Goal: Use online tool/utility: Utilize a website feature to perform a specific function

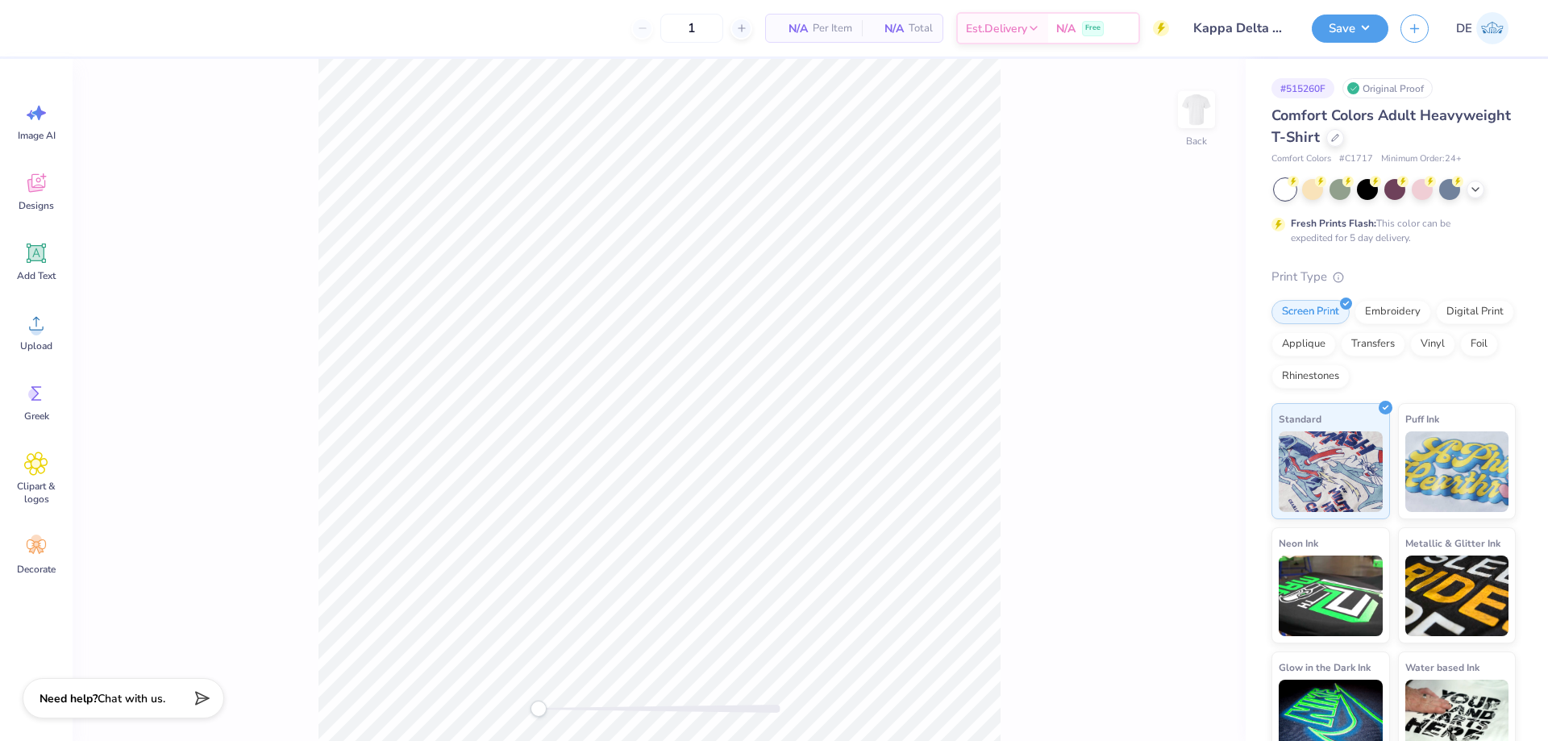
click at [25, 338] on div "Upload" at bounding box center [36, 331] width 58 height 60
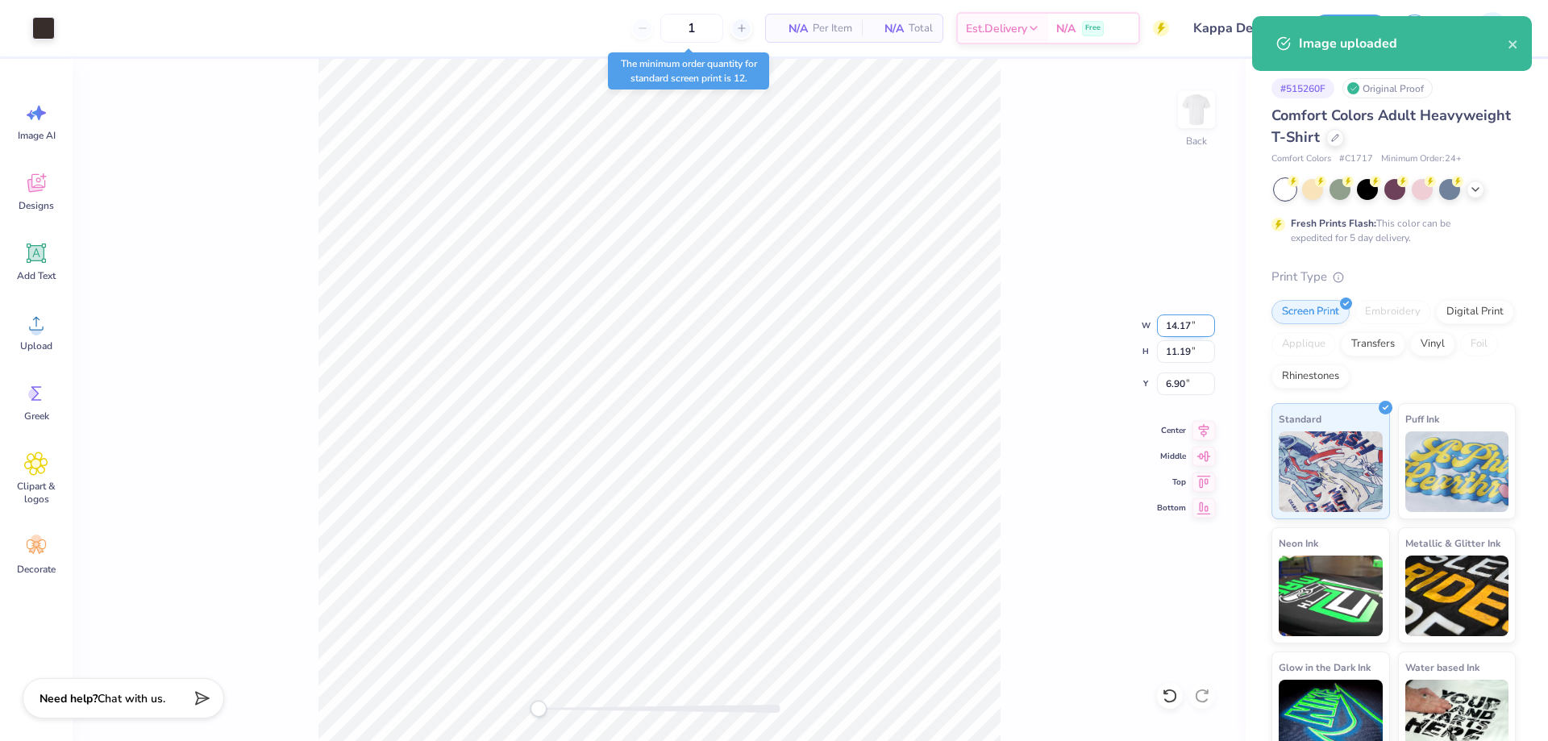
click at [1174, 325] on input "14.17" at bounding box center [1186, 325] width 58 height 23
type input "3.5"
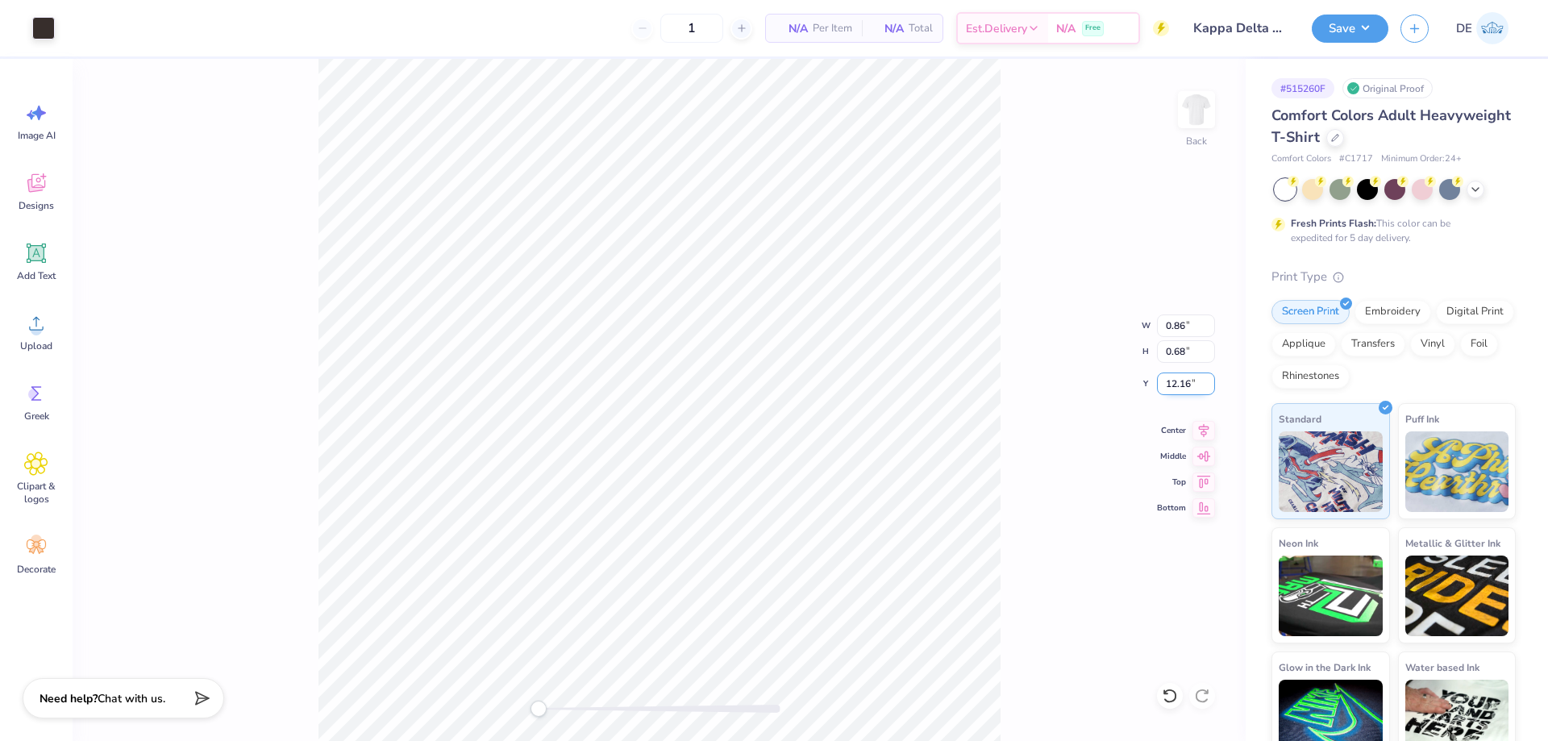
click at [1172, 382] on input "12.16" at bounding box center [1186, 383] width 58 height 23
type input "3"
click at [1158, 331] on input "0.86" at bounding box center [1186, 325] width 58 height 23
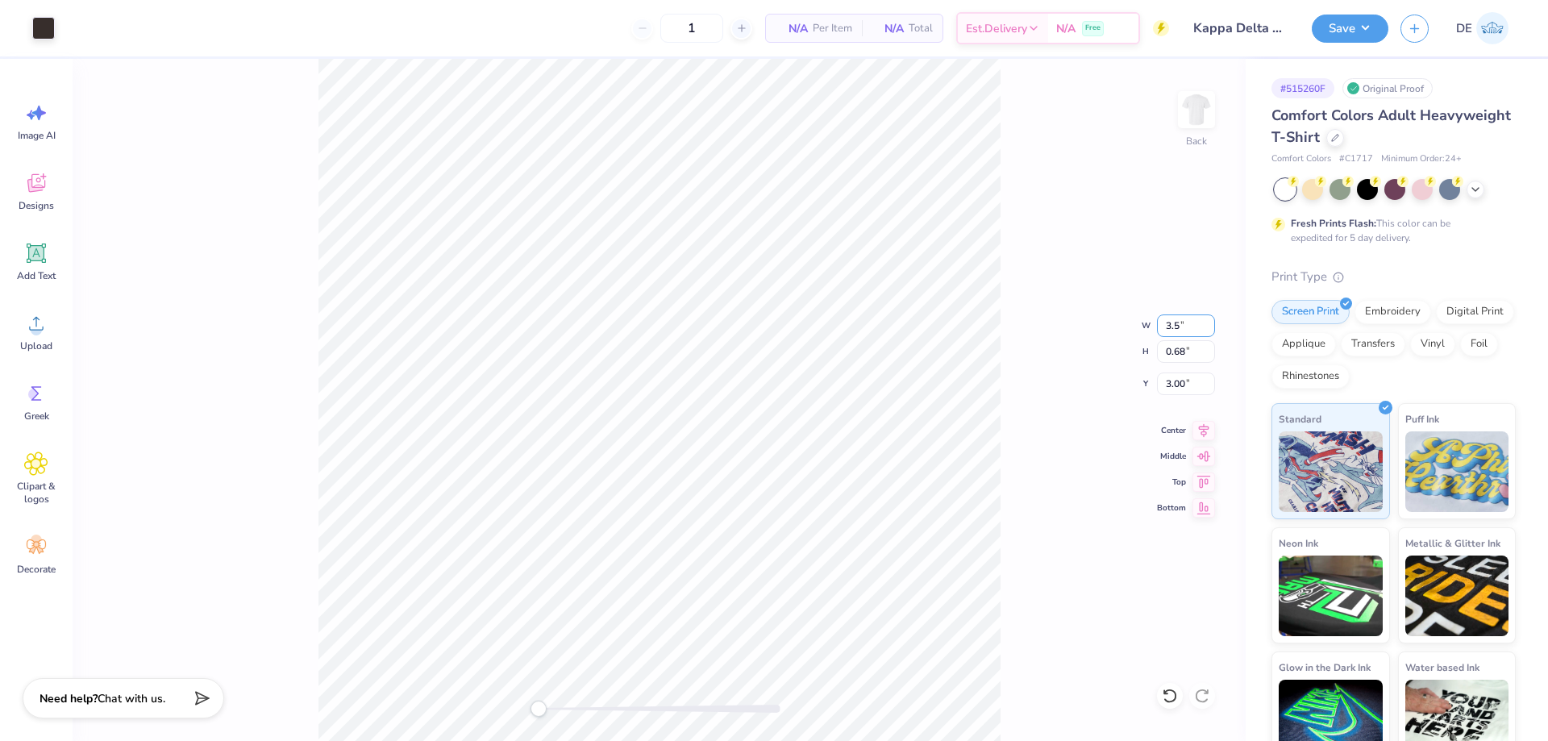
type input "3.5"
click at [1166, 388] on input "1.96" at bounding box center [1186, 383] width 58 height 23
type input "3"
click at [1194, 131] on img at bounding box center [1196, 109] width 64 height 64
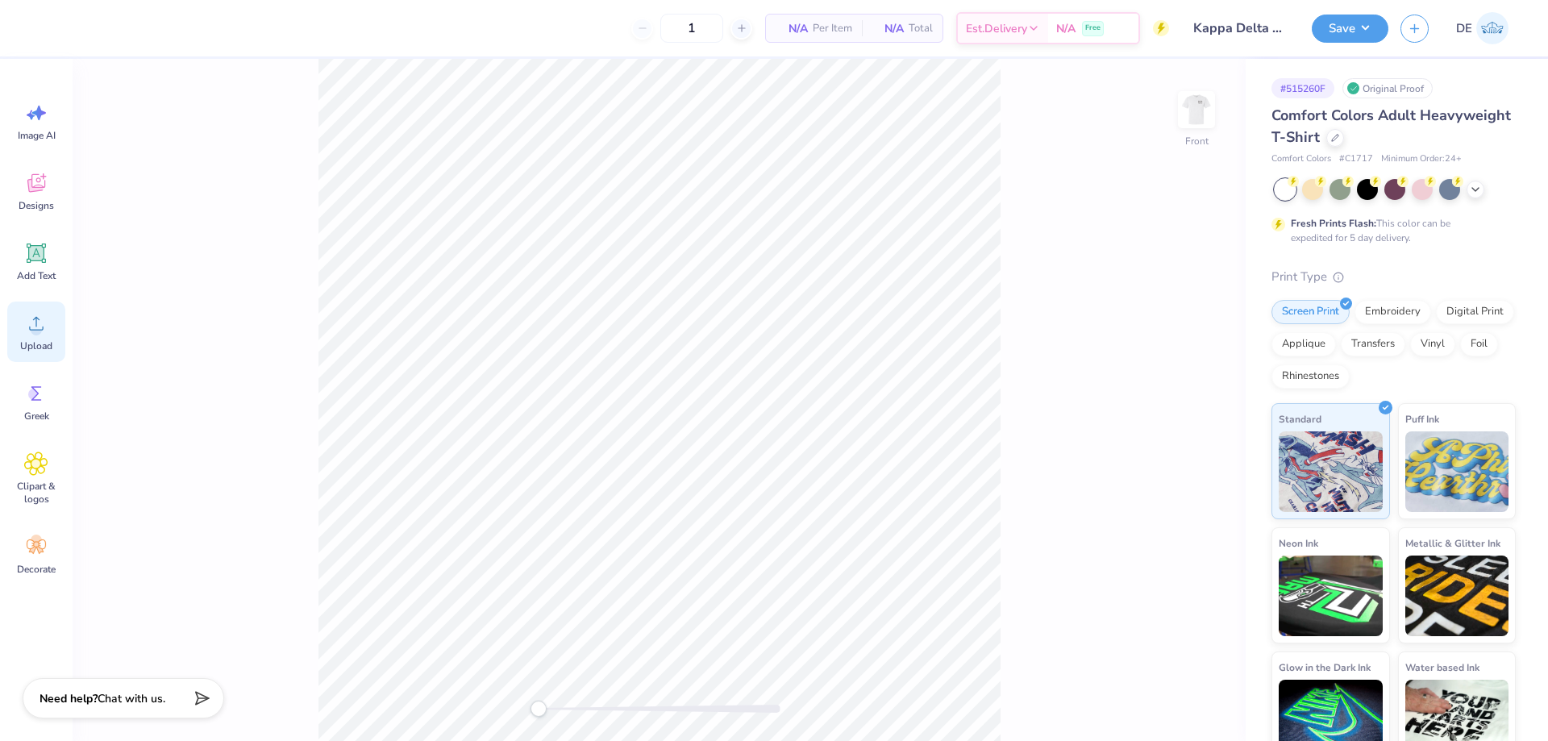
click at [30, 318] on icon at bounding box center [36, 323] width 24 height 24
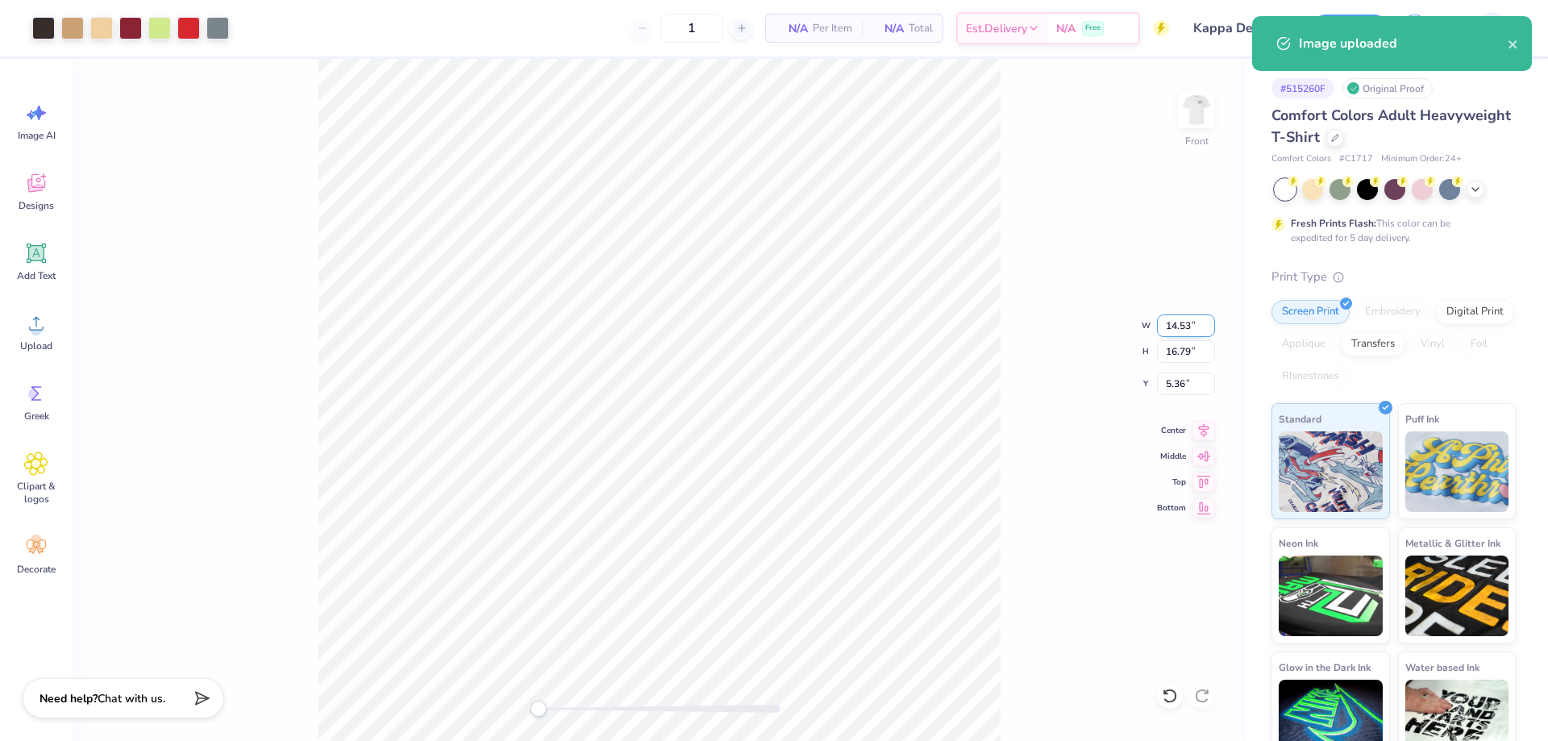
click at [1174, 326] on input "14.53" at bounding box center [1186, 325] width 58 height 23
click at [1169, 330] on input "14.53" at bounding box center [1186, 325] width 58 height 23
type input "12"
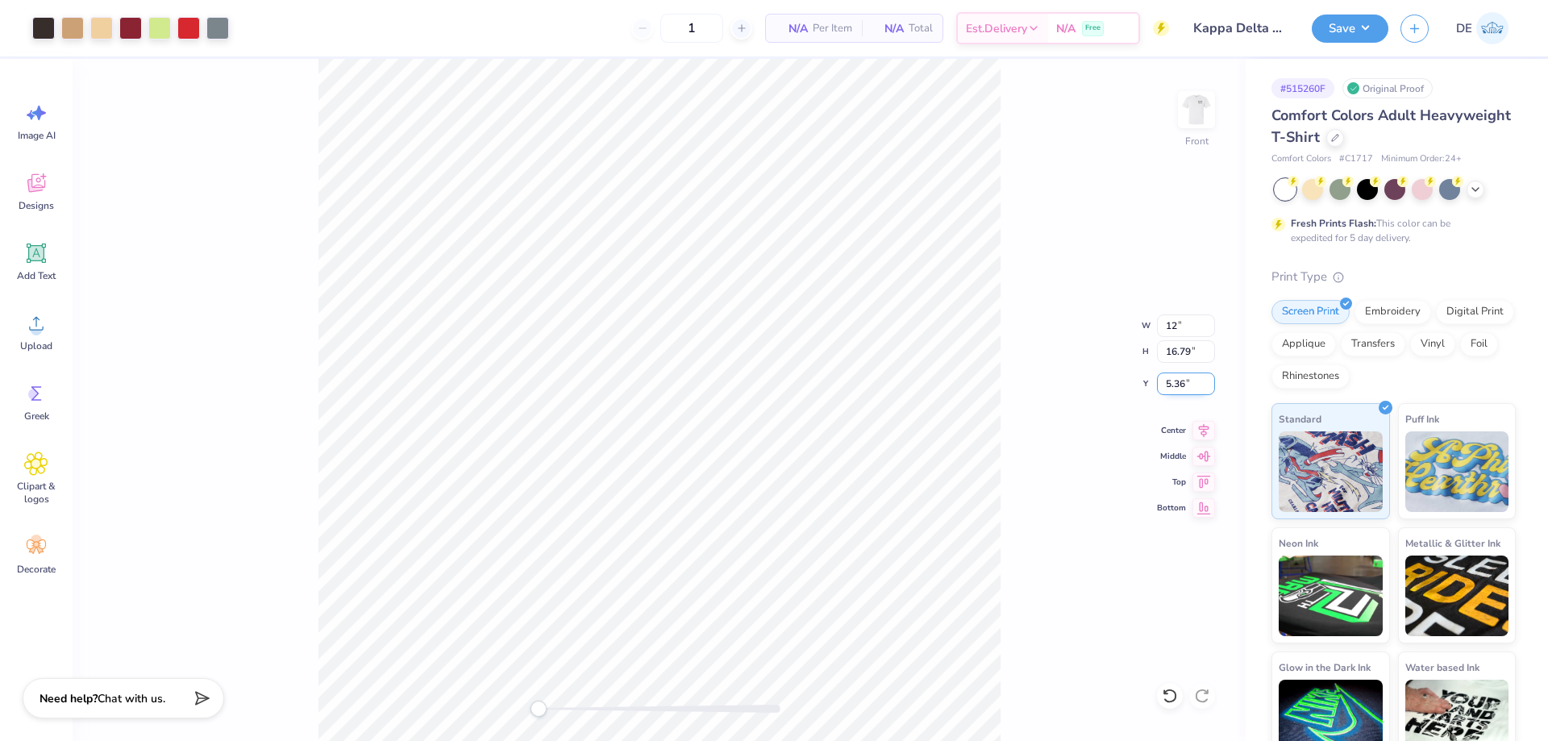
click at [1166, 383] on input "5.36" at bounding box center [1186, 383] width 58 height 23
type input "3"
click at [1162, 384] on input "1.79" at bounding box center [1186, 383] width 58 height 23
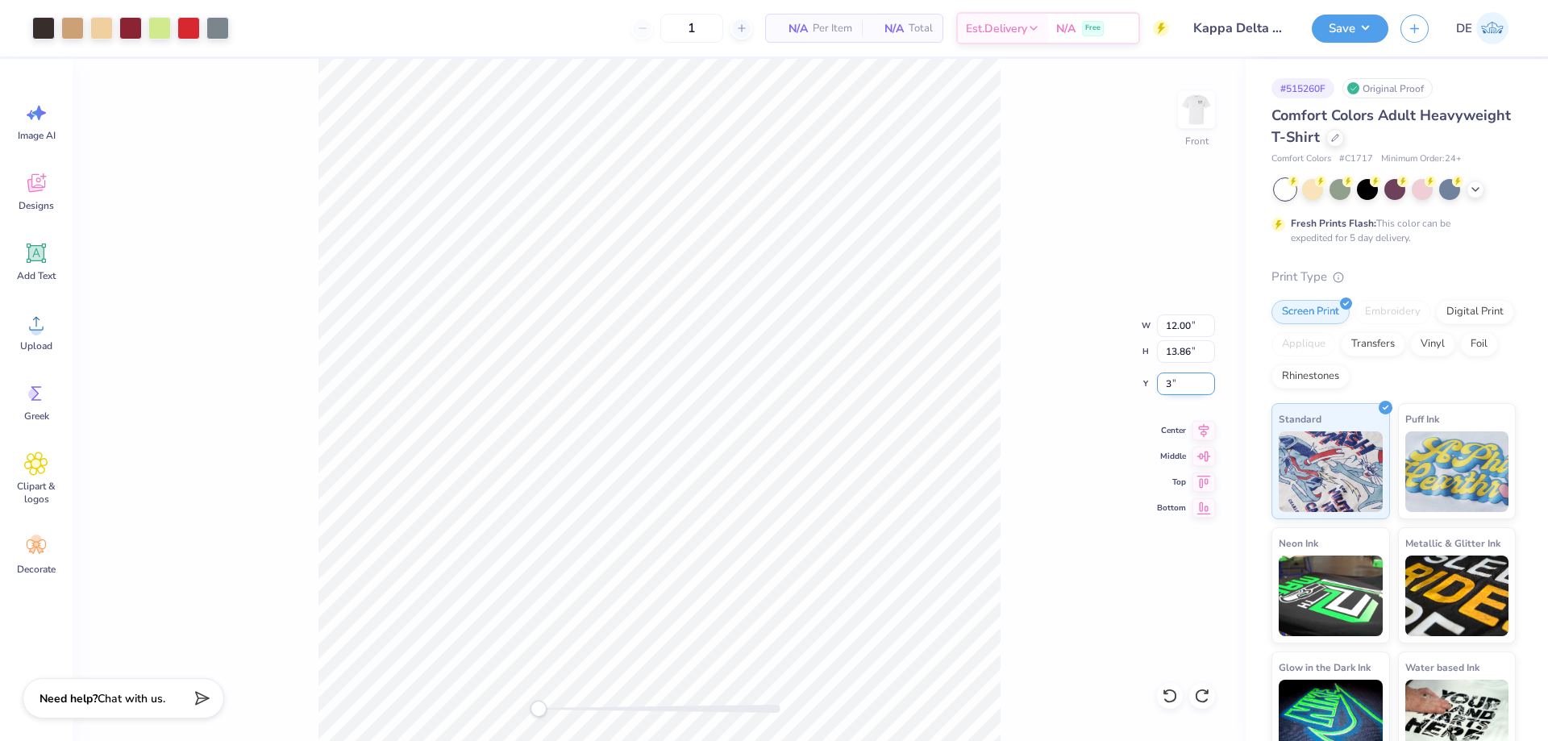
type input "3"
click at [1112, 375] on div "Front W 12.00 12.00 " H 13.86 13.86 " Y 3 3 " Center Middle Top Bottom" at bounding box center [659, 400] width 1173 height 682
click at [1166, 325] on input "12.00" at bounding box center [1186, 325] width 58 height 23
type input "11"
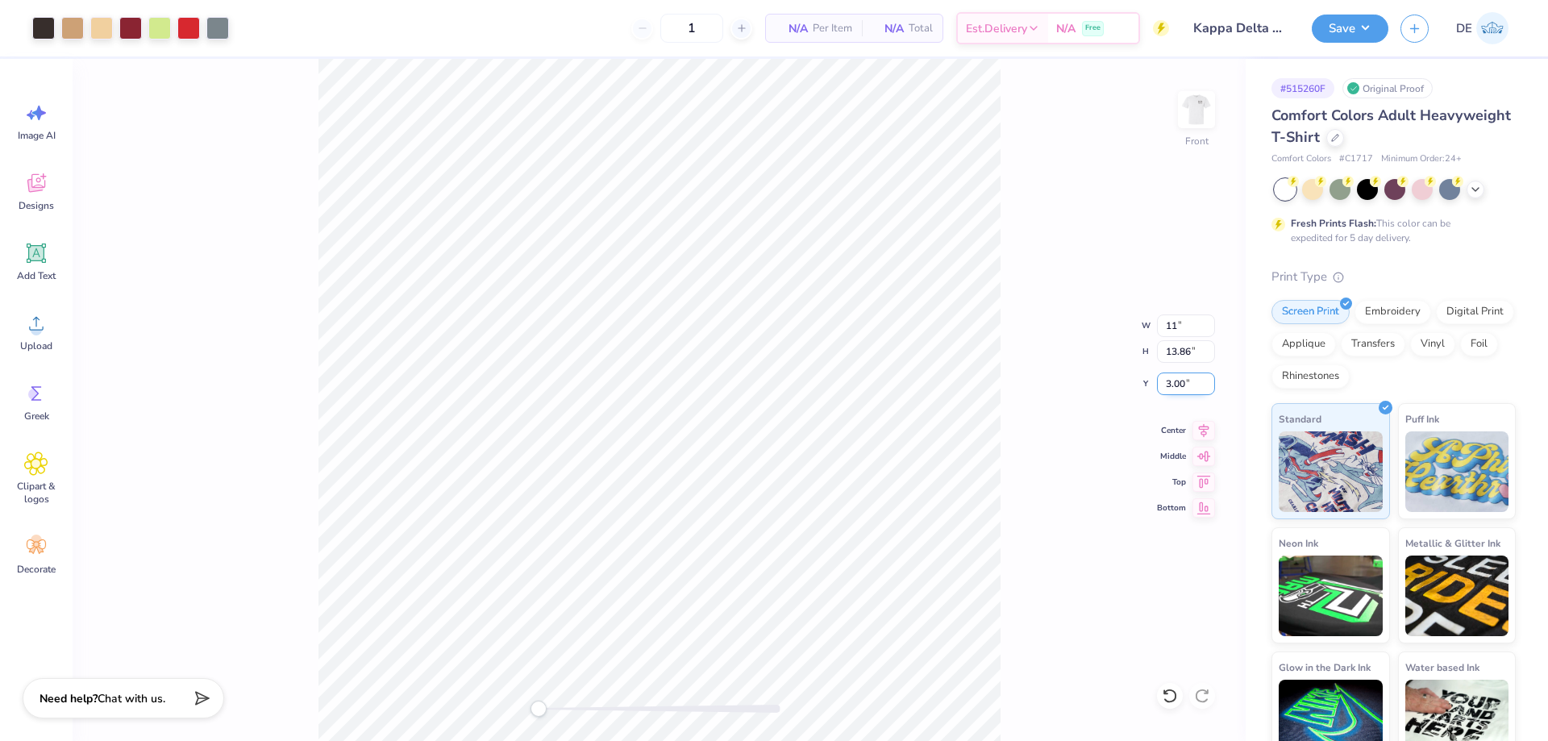
click at [1170, 381] on input "3.00" at bounding box center [1186, 383] width 58 height 23
type input "3"
click at [1166, 391] on input "2.47" at bounding box center [1186, 383] width 58 height 23
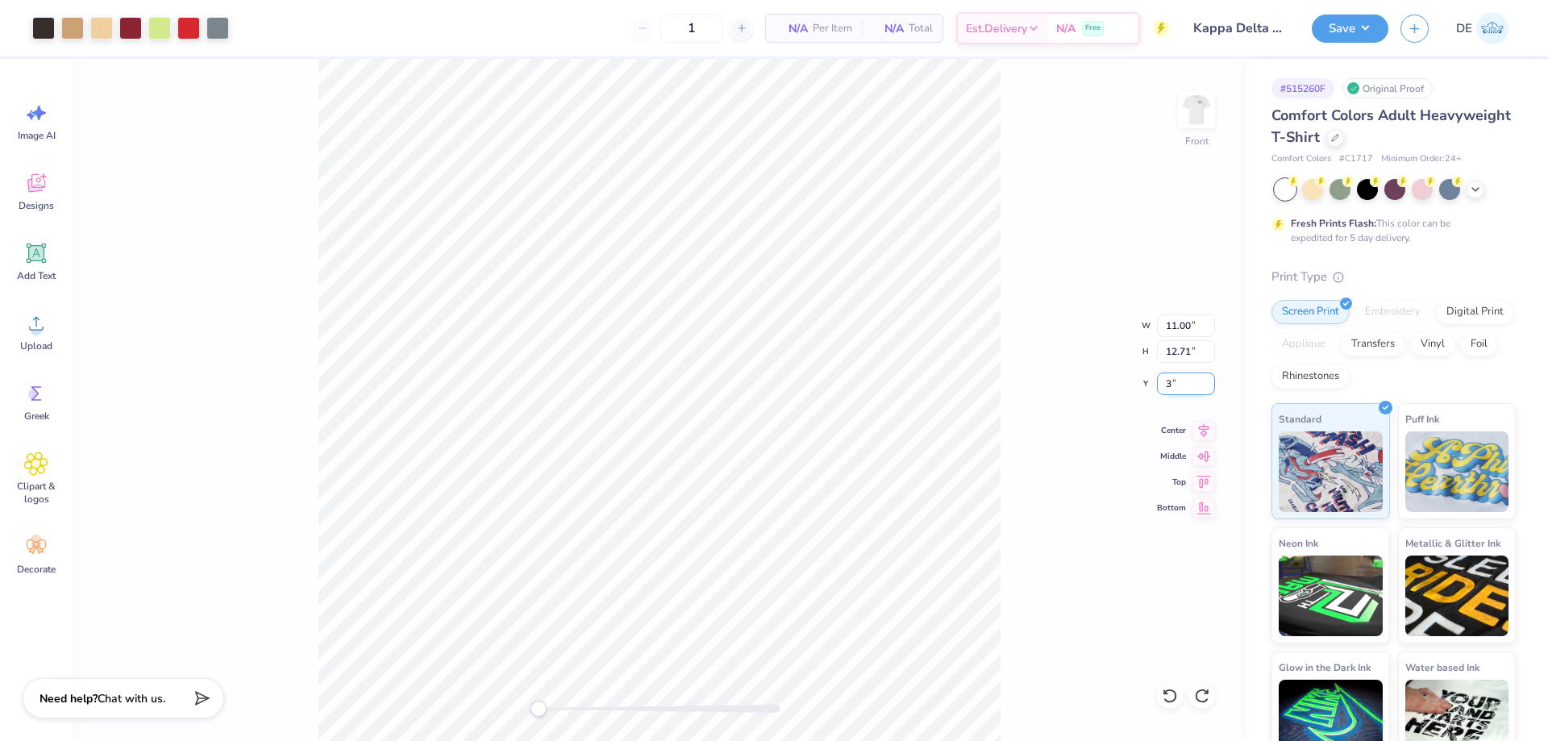
type input "3"
click at [1166, 322] on input "11.00" at bounding box center [1186, 325] width 58 height 23
type input "10.5"
click at [1185, 389] on input "3.29" at bounding box center [1186, 383] width 58 height 23
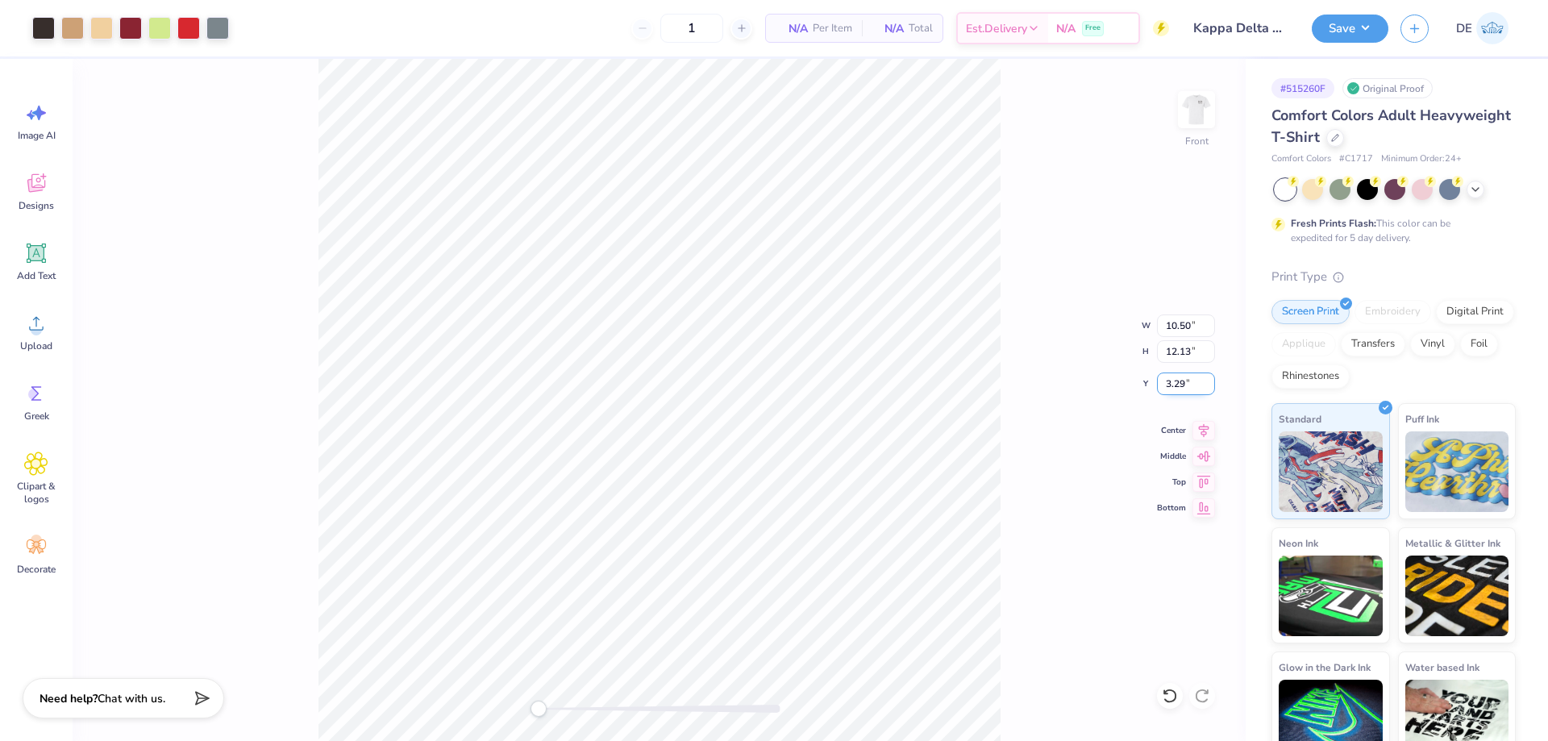
click at [1185, 389] on input "3.29" at bounding box center [1186, 383] width 58 height 23
click at [1174, 389] on input "3.29" at bounding box center [1186, 383] width 58 height 23
type input "3"
click at [1045, 278] on div "Front W 10.50 10.50 " H 12.13 12.13 " Y 3 3 " Center Middle Top Bottom" at bounding box center [659, 400] width 1173 height 682
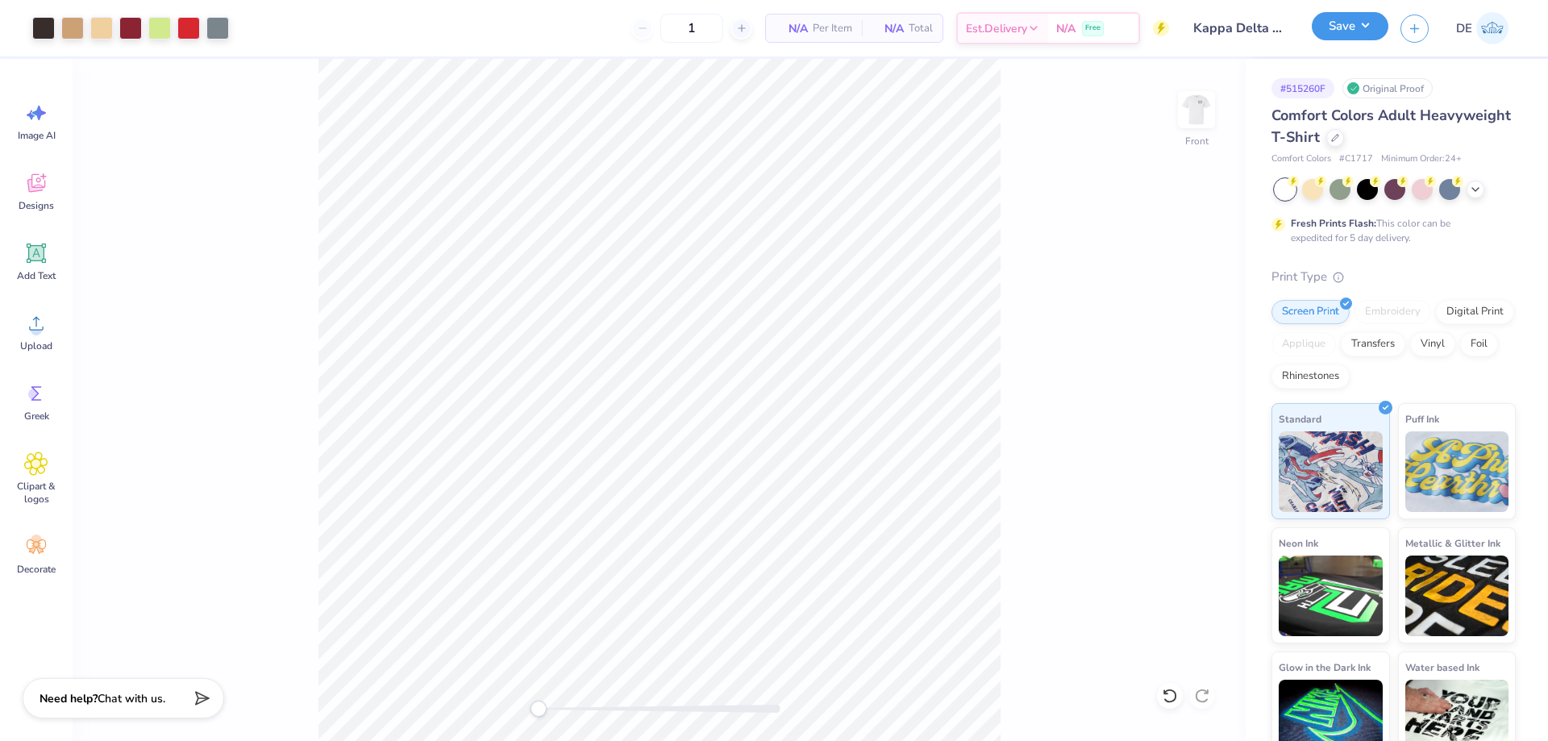
click at [1341, 21] on button "Save" at bounding box center [1349, 26] width 77 height 28
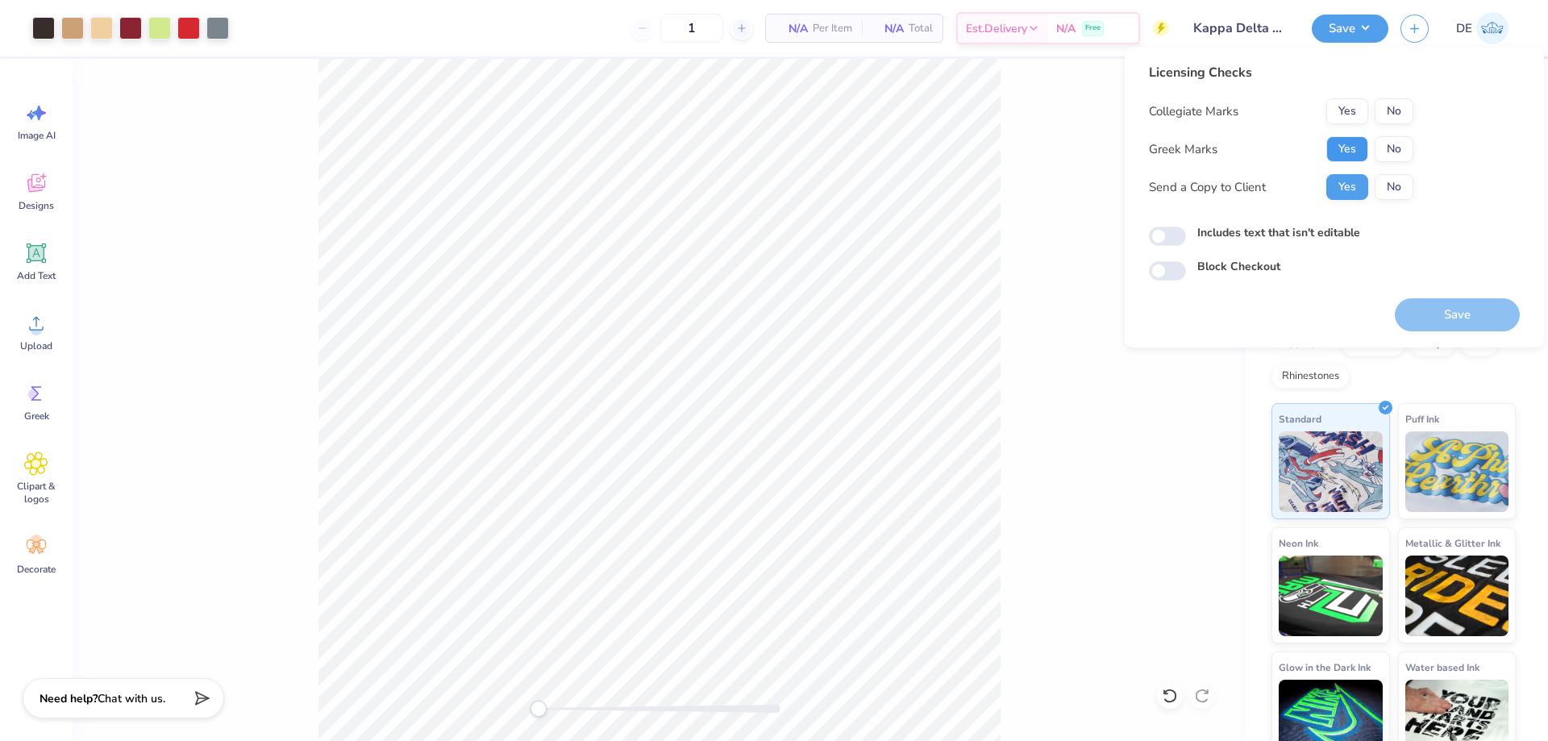
click at [1339, 148] on button "Yes" at bounding box center [1347, 149] width 42 height 26
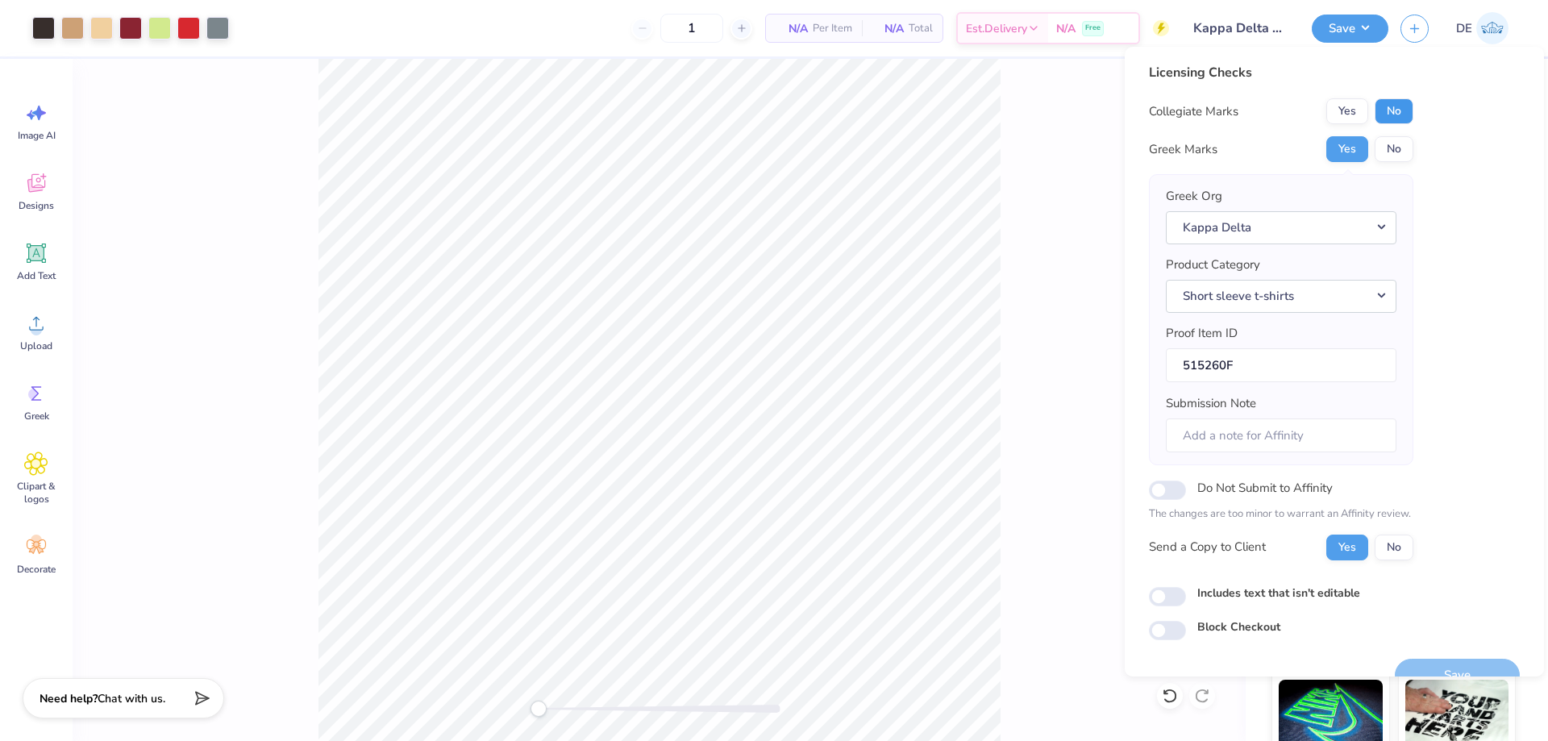
click at [1398, 122] on button "No" at bounding box center [1393, 111] width 39 height 26
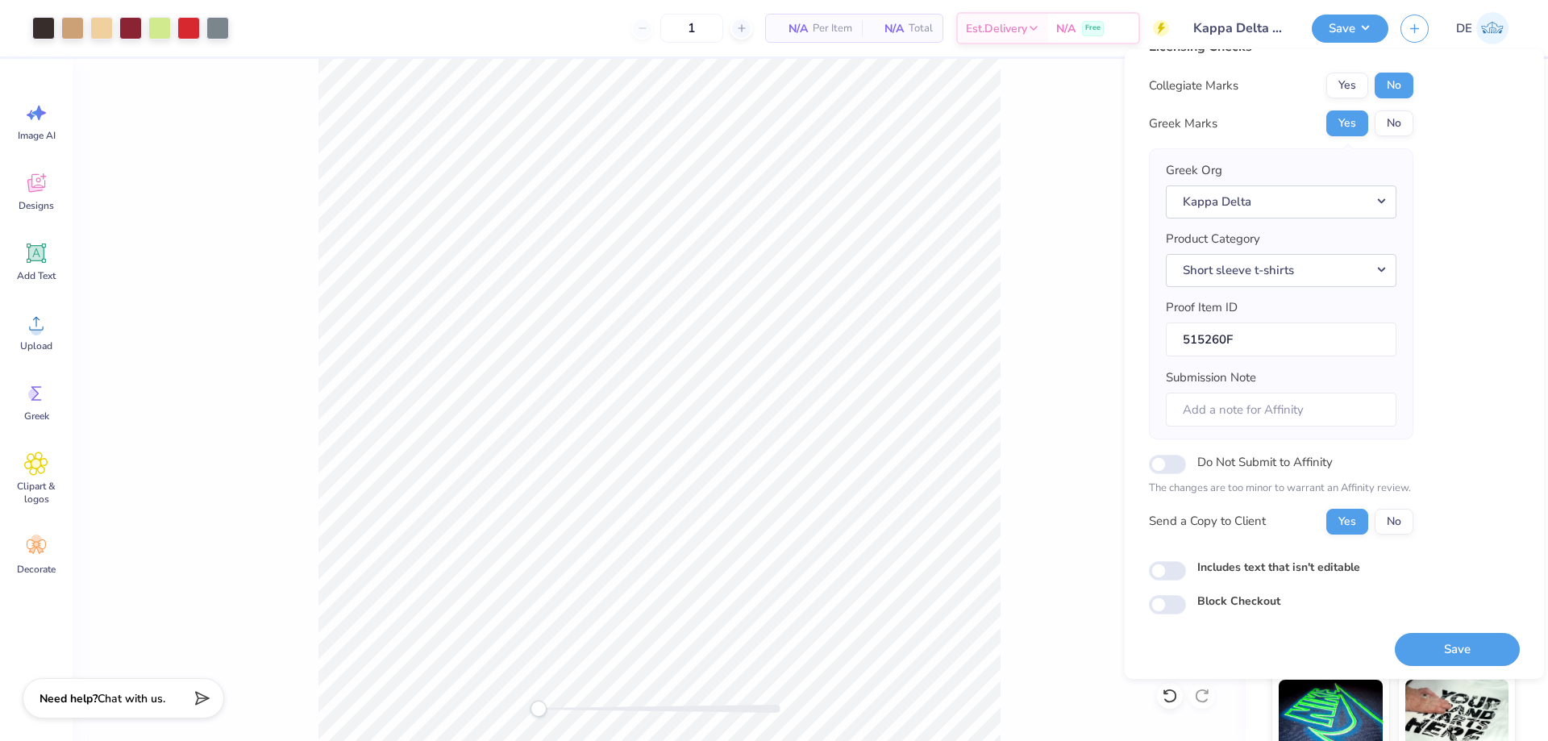
scroll to position [31, 0]
click at [1440, 633] on button "Save" at bounding box center [1457, 646] width 125 height 33
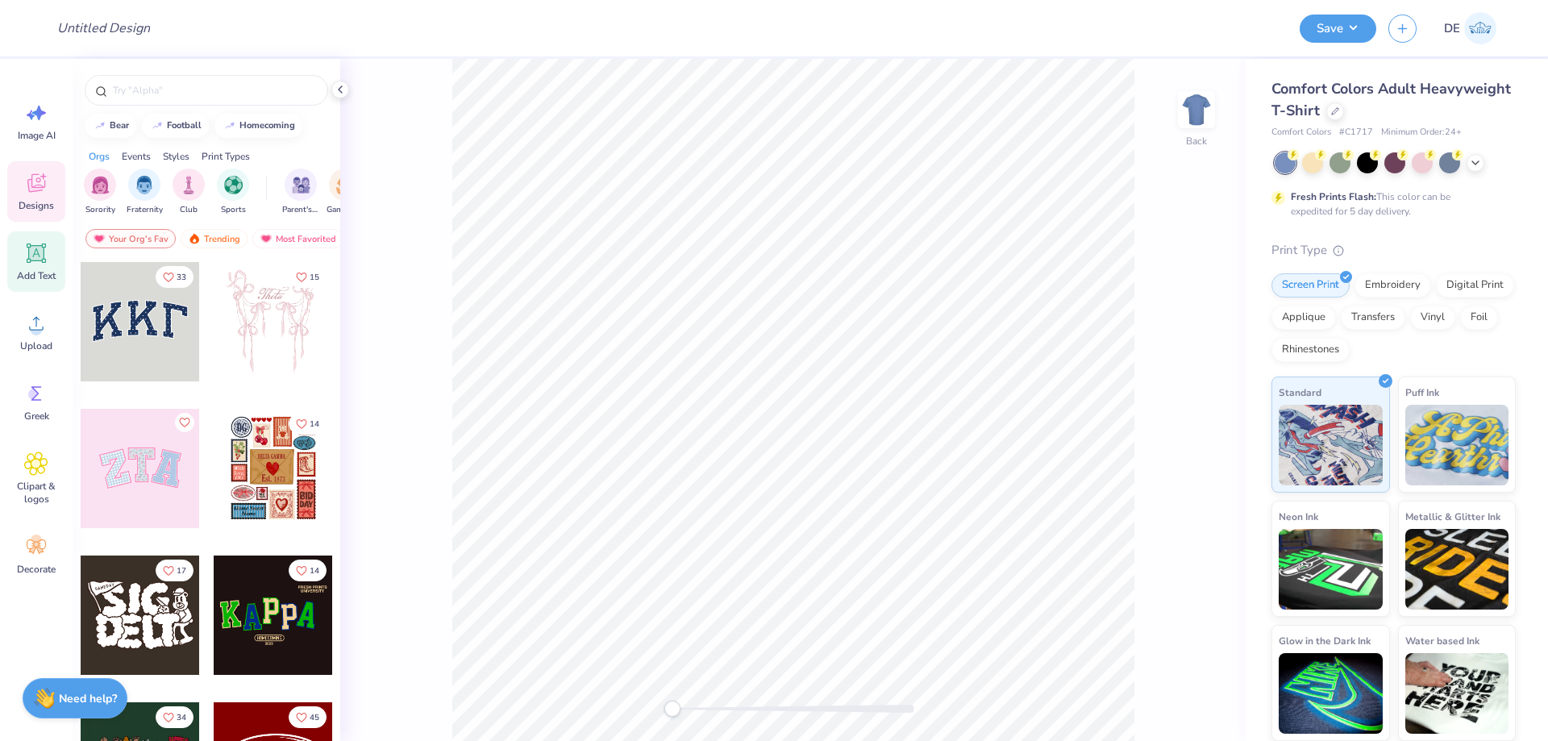
click at [38, 276] on span "Add Text" at bounding box center [36, 275] width 39 height 13
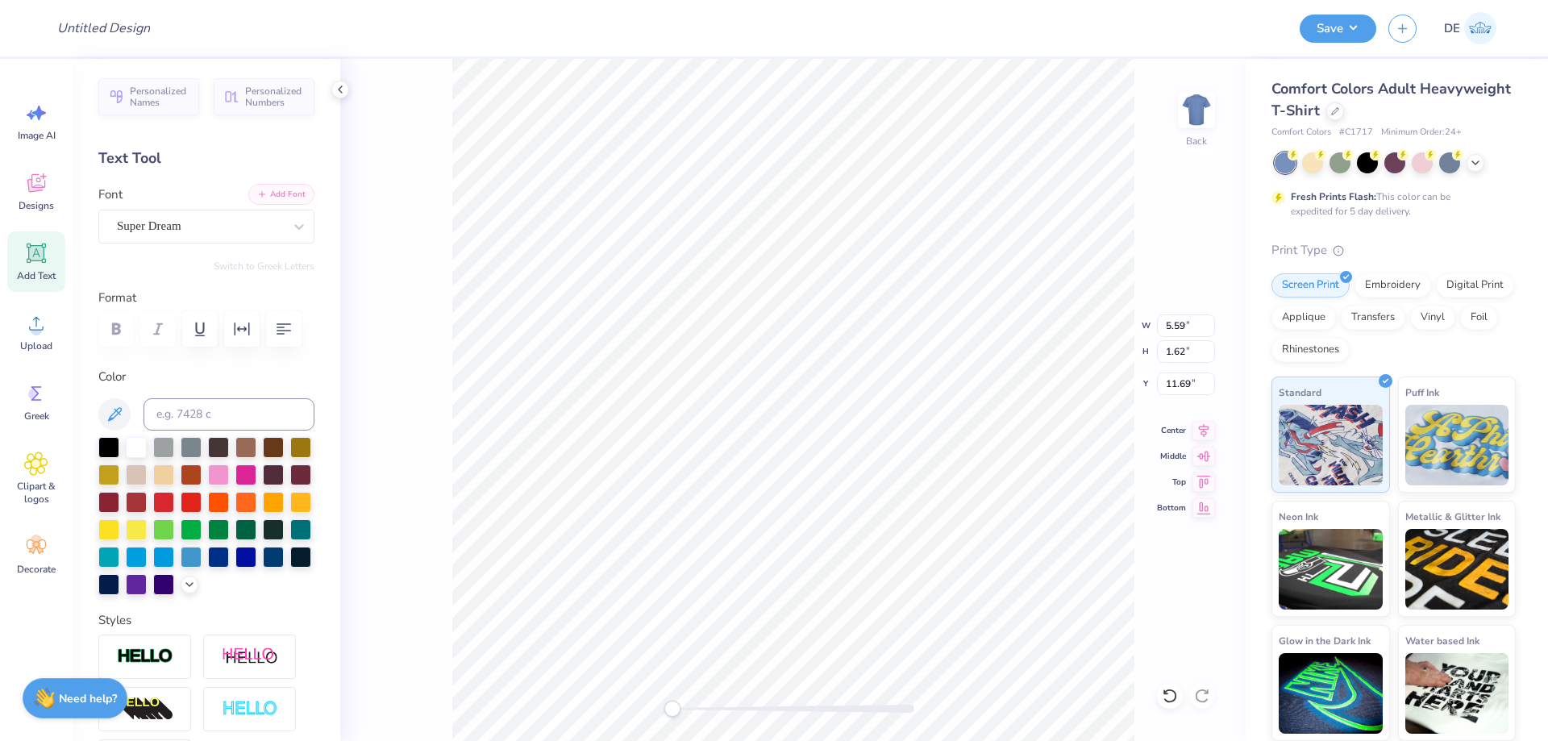
click at [291, 198] on button "Add Font" at bounding box center [281, 194] width 66 height 21
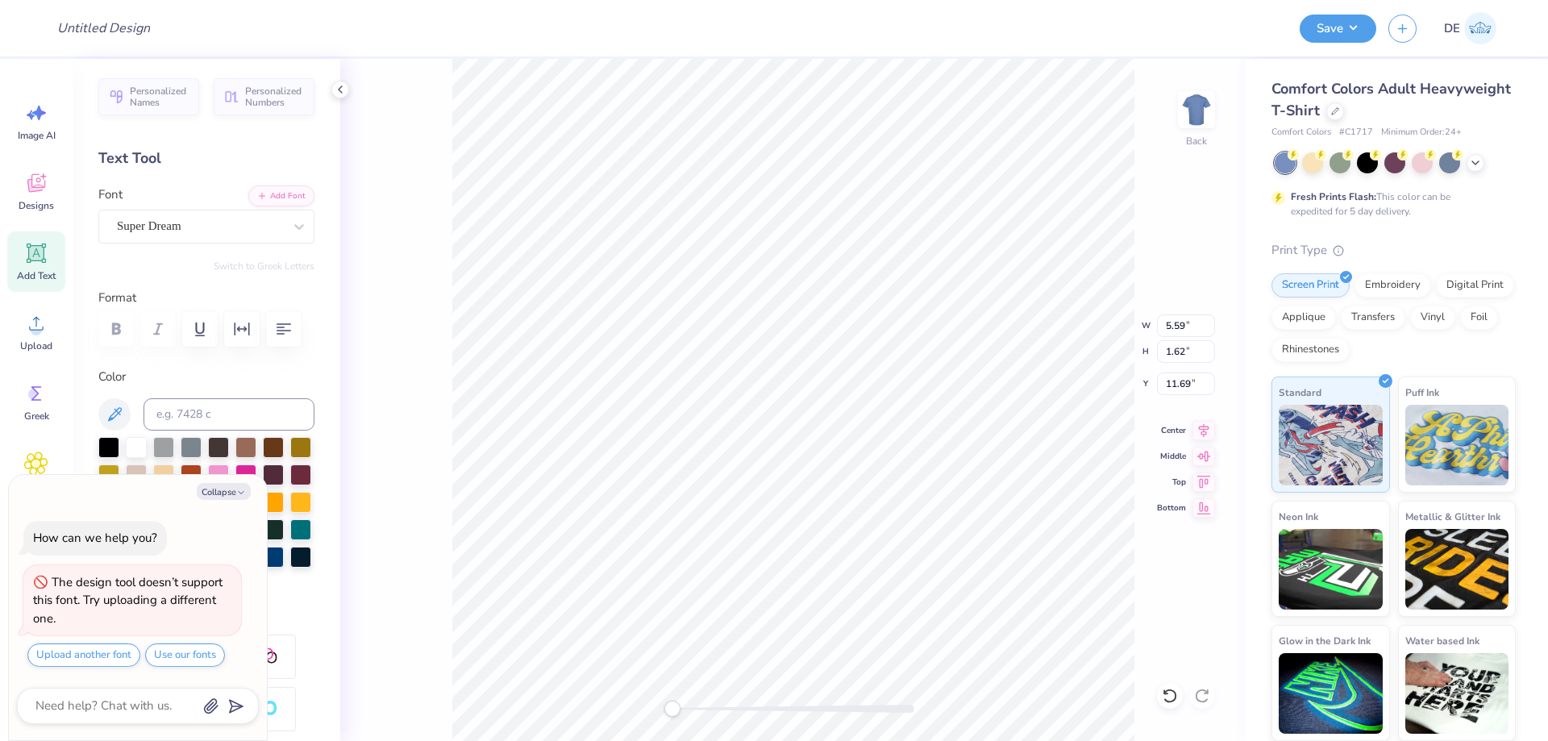
type textarea "x"
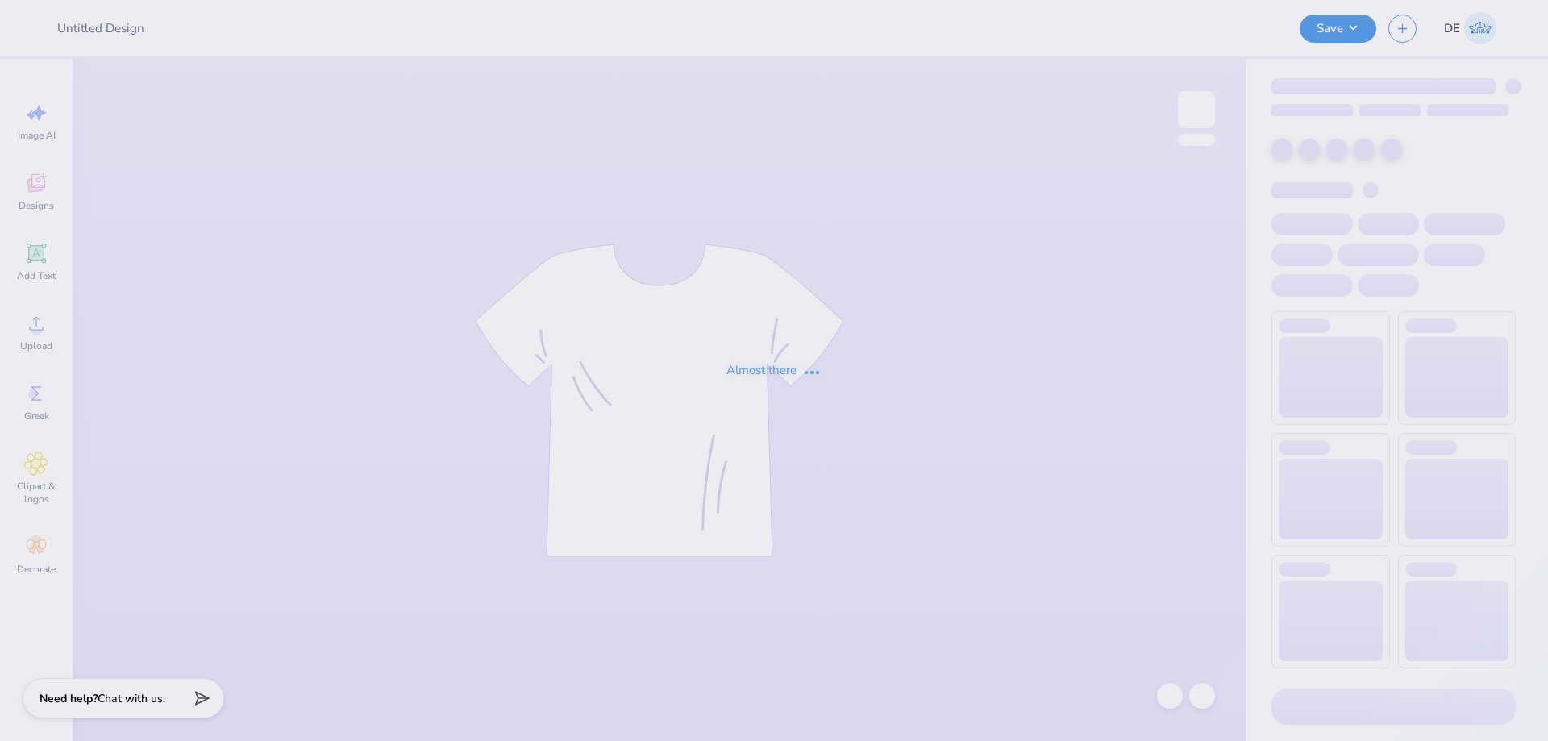
type input "UD AXID Parents Weekend Merch 2025"
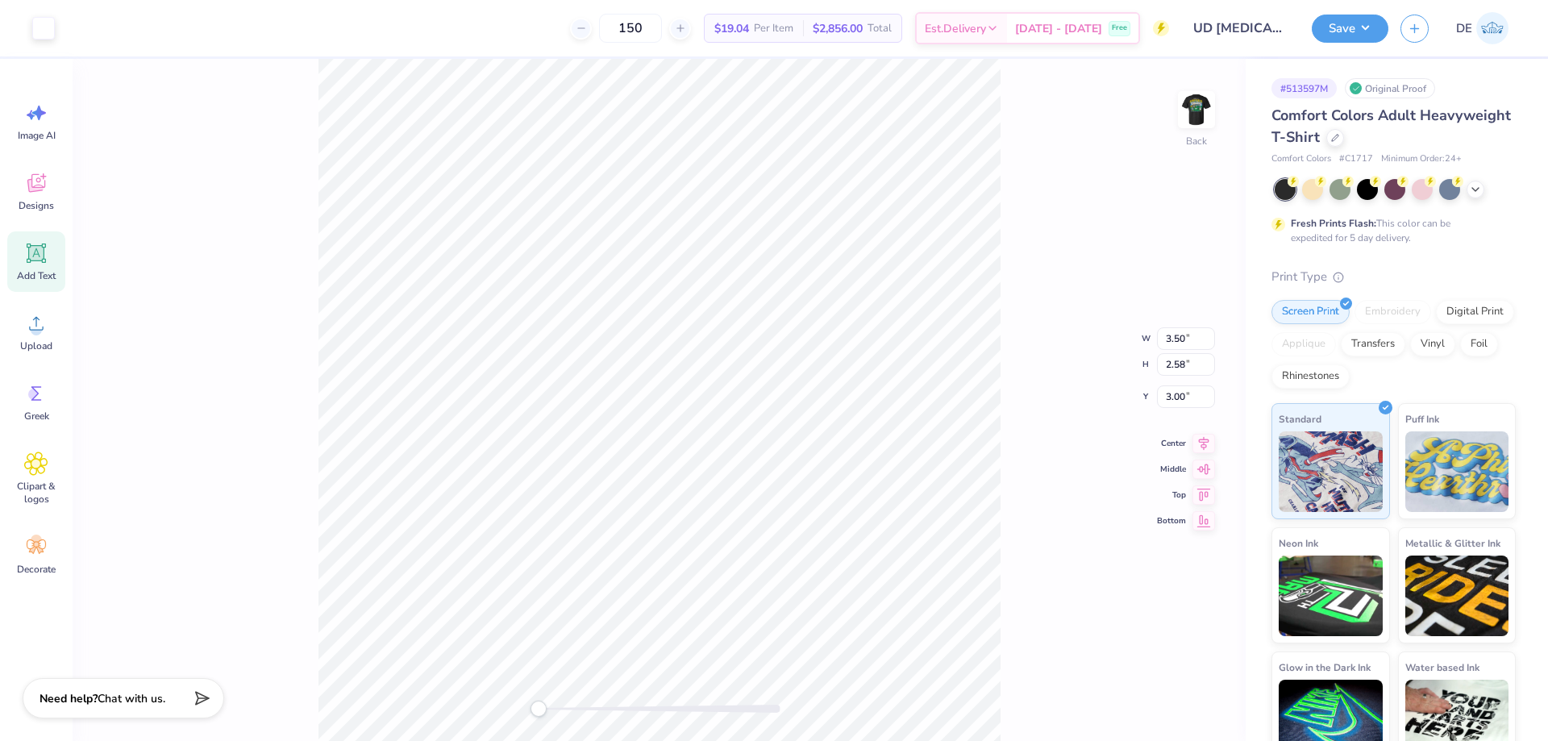
click at [37, 258] on icon at bounding box center [36, 253] width 15 height 15
type input "5.59"
type input "1.62"
type input "11.69"
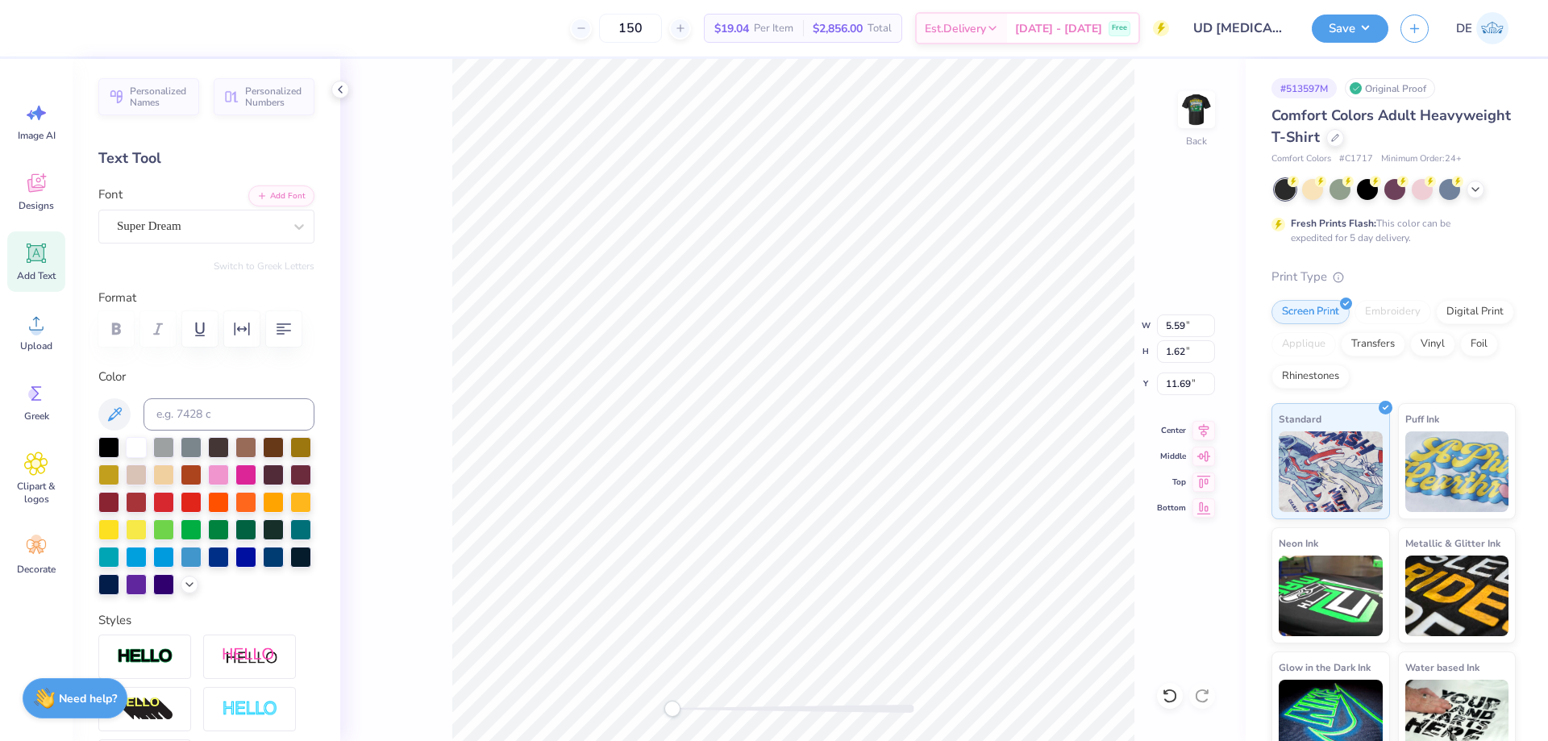
scroll to position [14, 6]
type textarea "Parents Weekend"
click at [1184, 322] on input "5.59" at bounding box center [1186, 325] width 58 height 23
click at [1191, 326] on input "5.59" at bounding box center [1186, 325] width 58 height 23
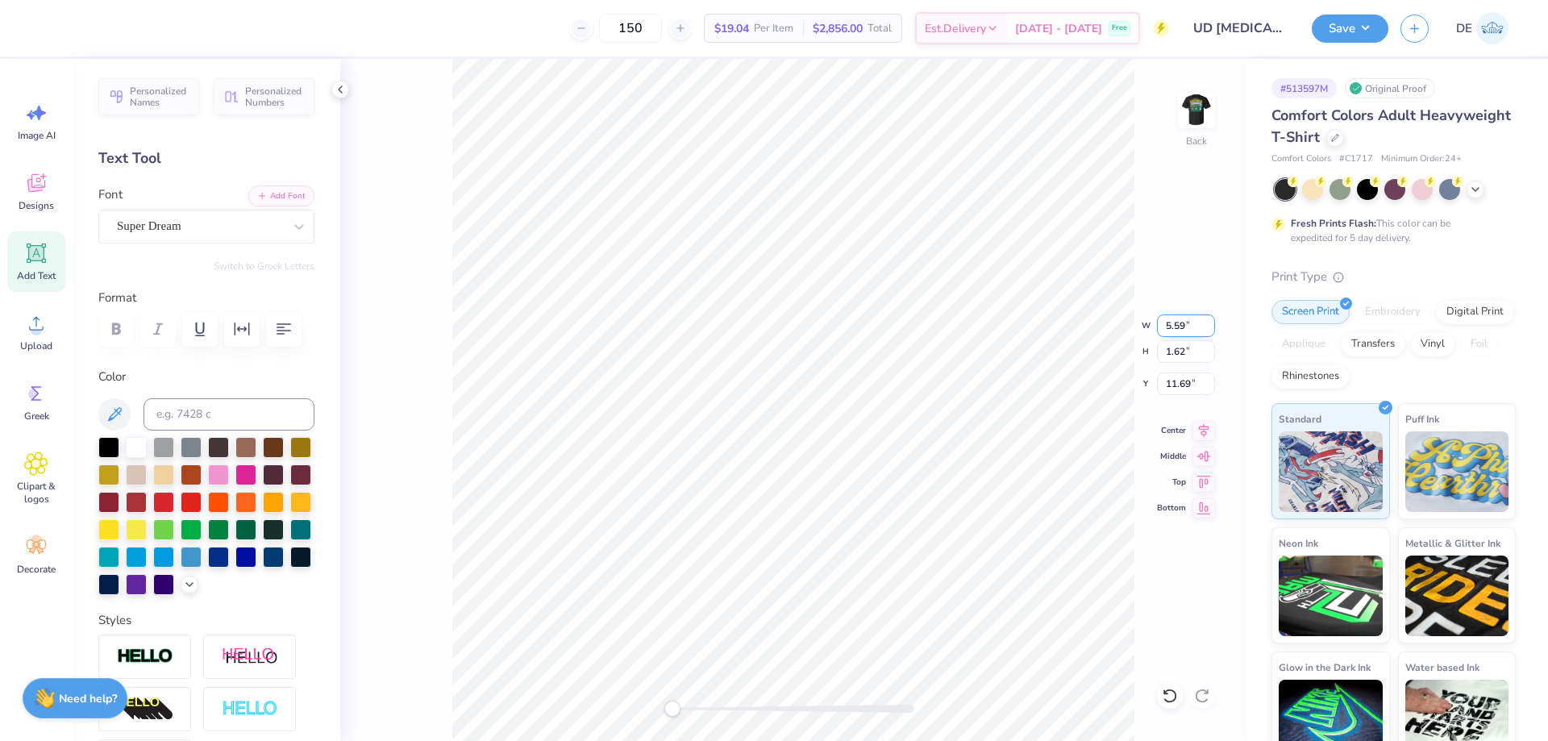
click at [1191, 326] on input "5.59" at bounding box center [1186, 325] width 58 height 23
click at [1195, 328] on input "5.59" at bounding box center [1186, 325] width 58 height 23
type input "5"
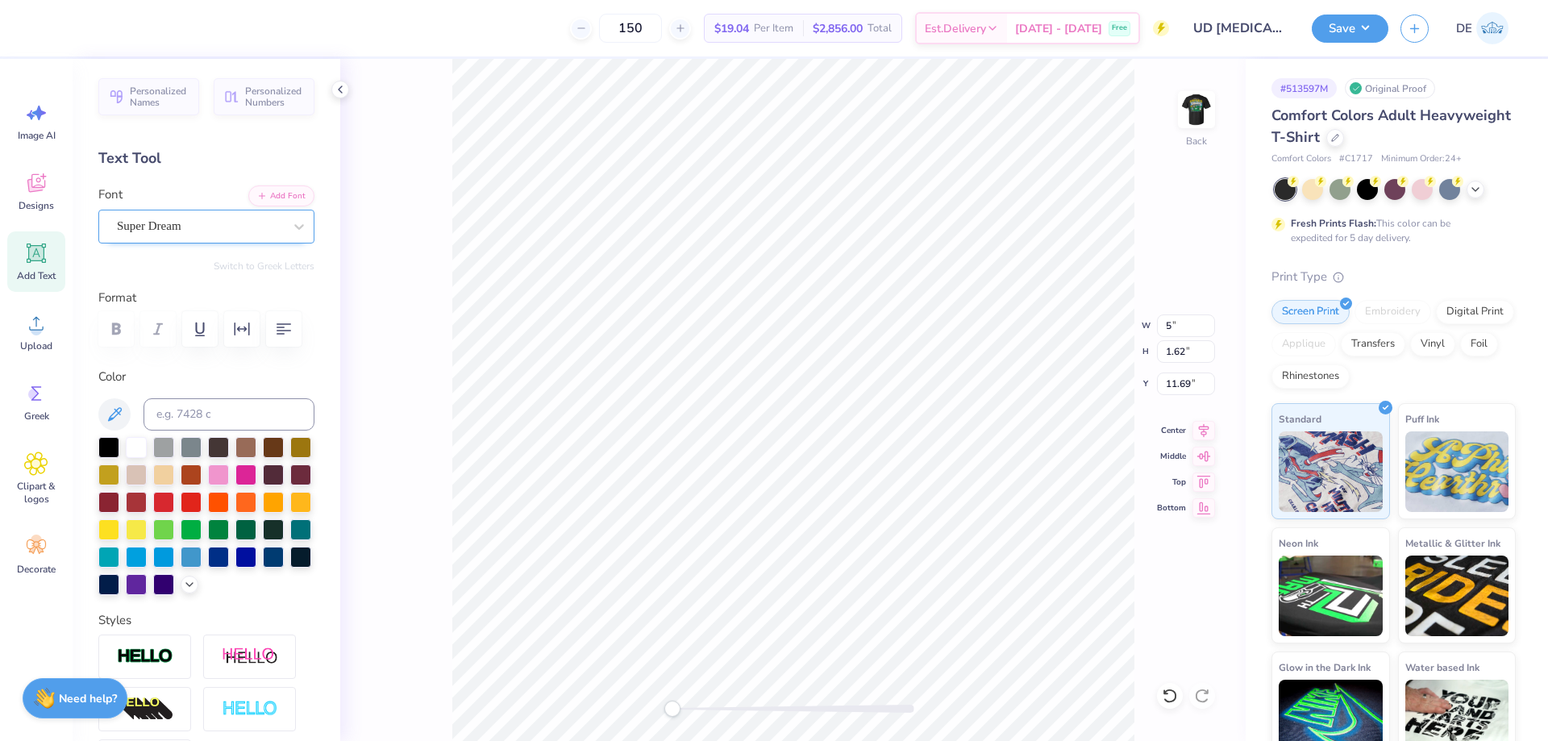
click at [272, 231] on div "Super Dream" at bounding box center [199, 226] width 169 height 25
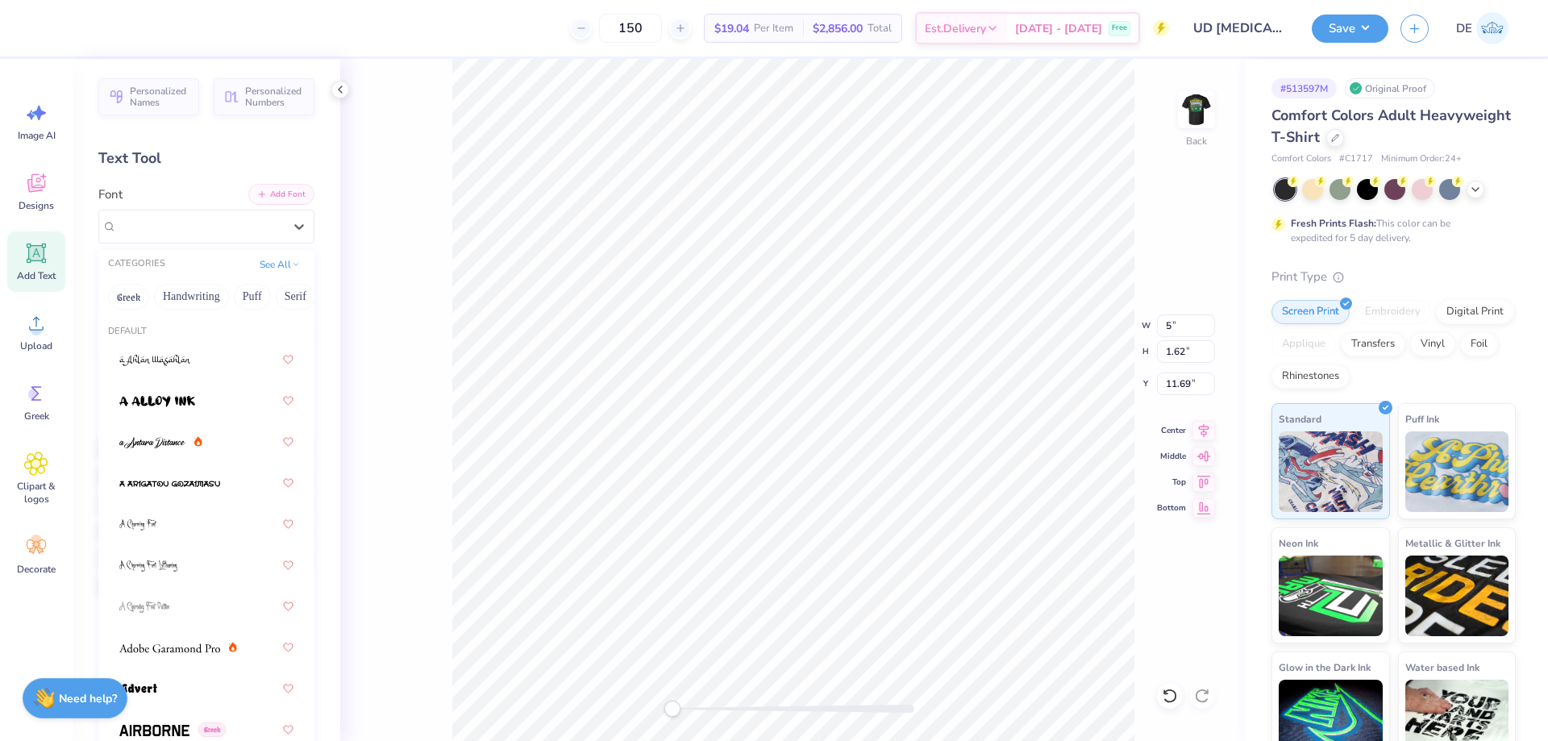
click at [268, 204] on button "Add Font" at bounding box center [281, 194] width 66 height 21
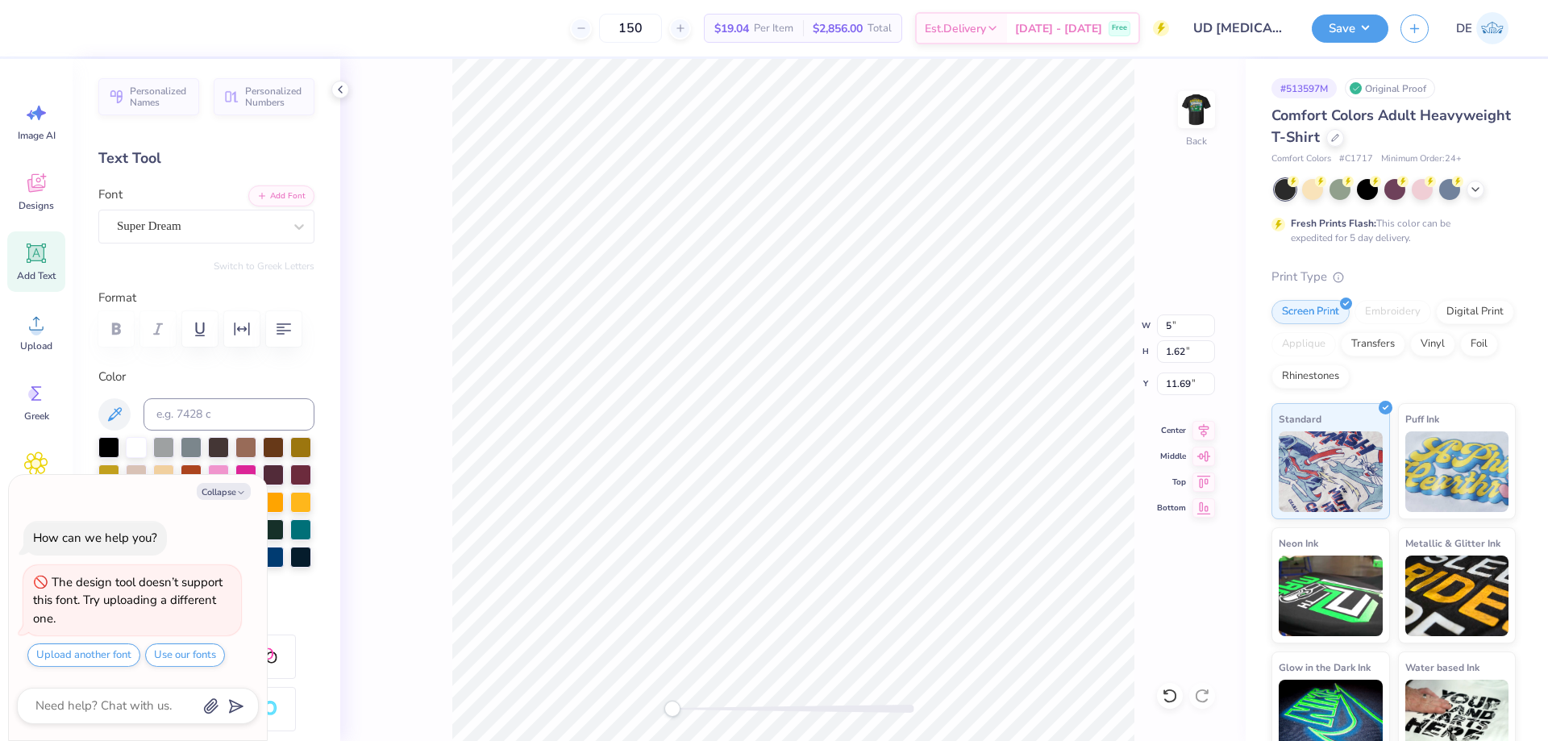
type textarea "x"
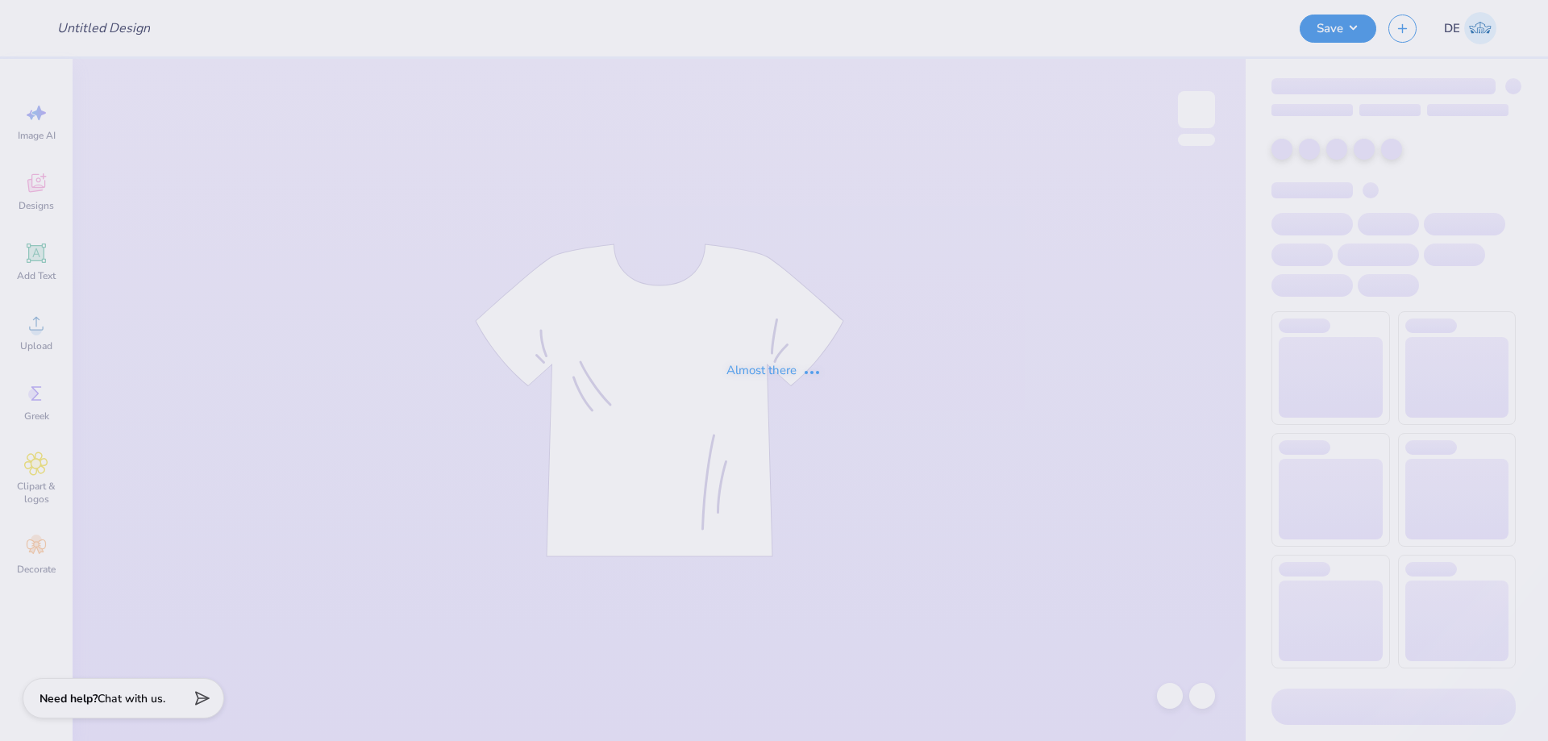
type input "theta chi oktoberfest 2025"
